Goal: Information Seeking & Learning: Check status

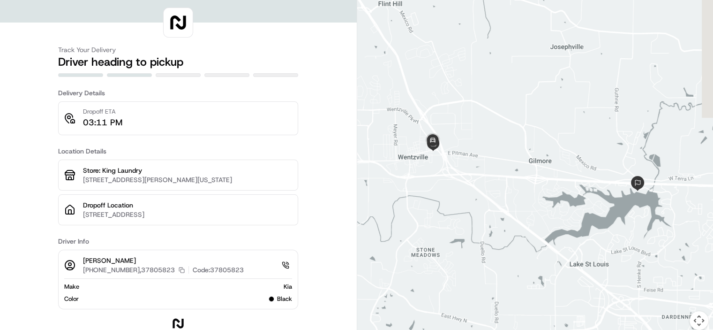
click at [308, 98] on div "Track Your Delivery Driver heading to pickup Delivery Details Dropoff ETA 03:11…" at bounding box center [178, 170] width 357 height 341
